Goal: Task Accomplishment & Management: Manage account settings

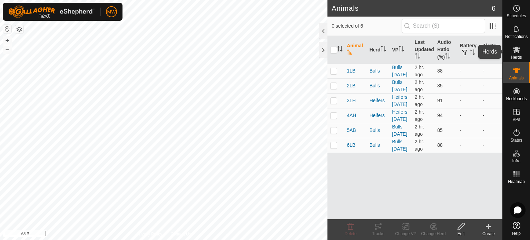
click at [524, 55] on div "Herds" at bounding box center [515, 51] width 27 height 21
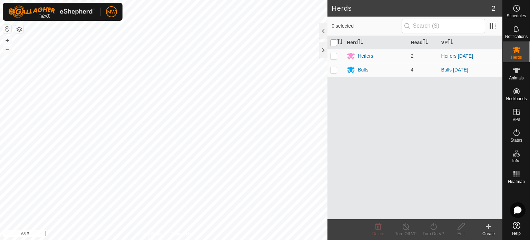
click at [331, 43] on input "checkbox" at bounding box center [333, 42] width 7 height 7
checkbox input "true"
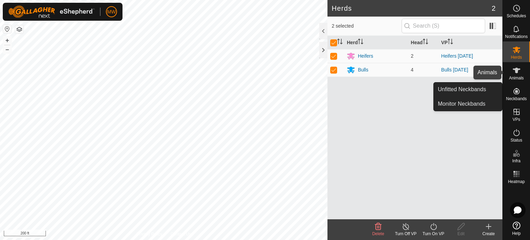
click at [513, 71] on icon at bounding box center [516, 70] width 8 height 8
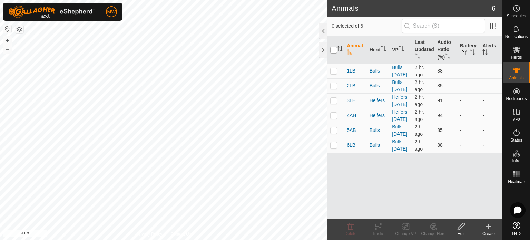
click at [331, 52] on input "checkbox" at bounding box center [333, 50] width 7 height 7
checkbox input "true"
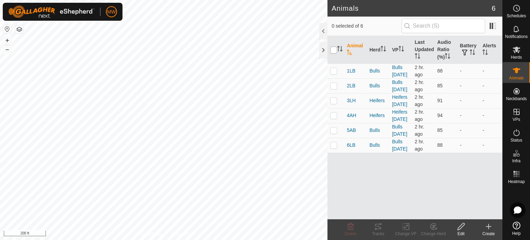
checkbox input "true"
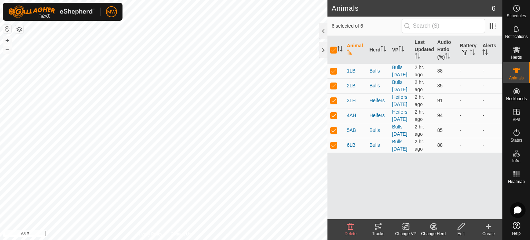
click at [378, 226] on icon at bounding box center [378, 226] width 6 height 6
